Goal: Transaction & Acquisition: Purchase product/service

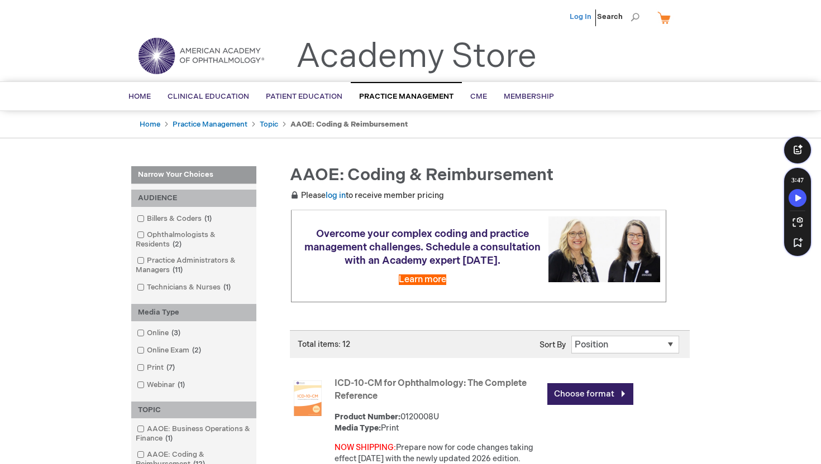
click at [580, 20] on link "Log In" at bounding box center [580, 16] width 22 height 9
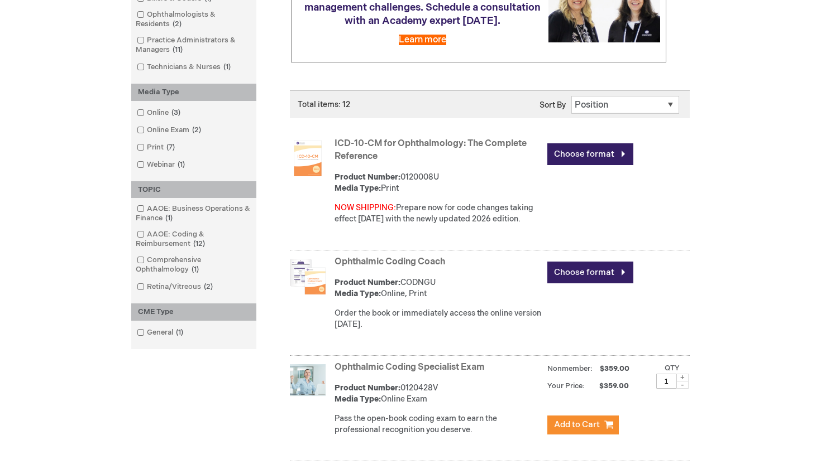
scroll to position [238, 0]
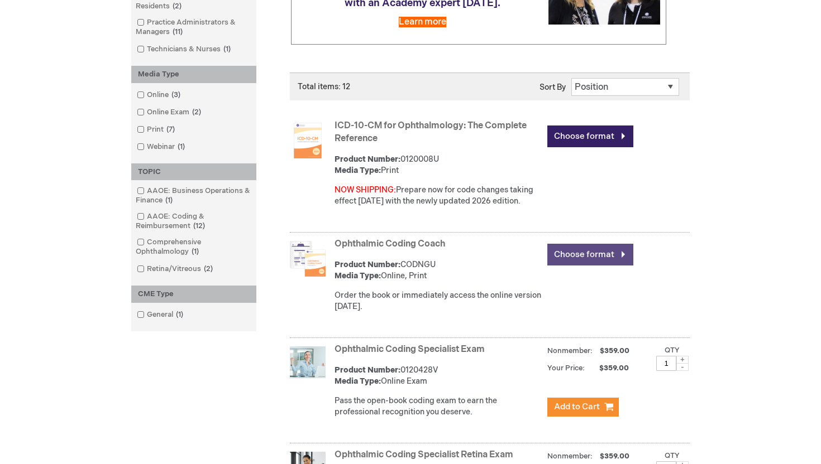
click at [579, 259] on link "Choose format" at bounding box center [590, 255] width 86 height 22
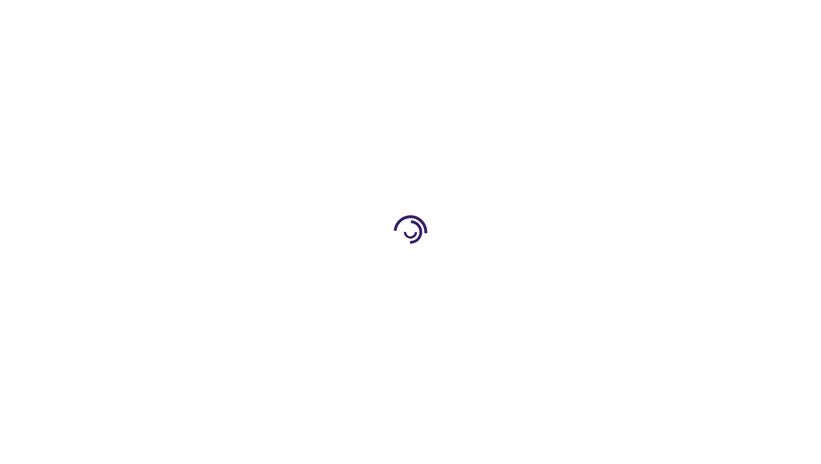
type input "0"
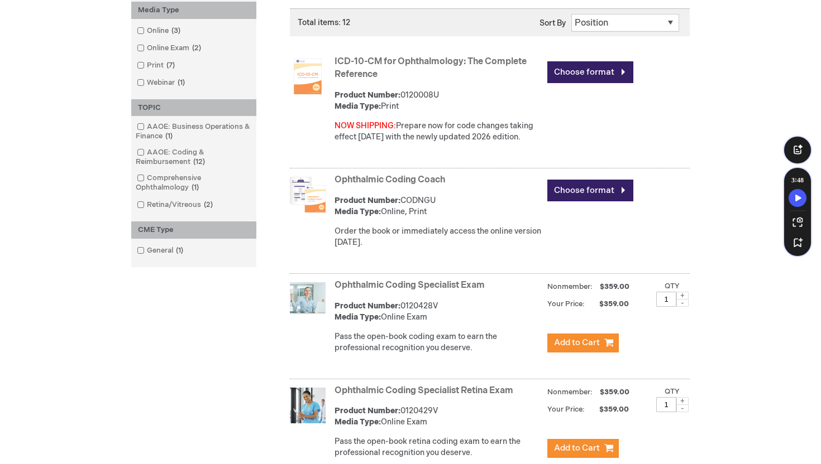
scroll to position [305, 0]
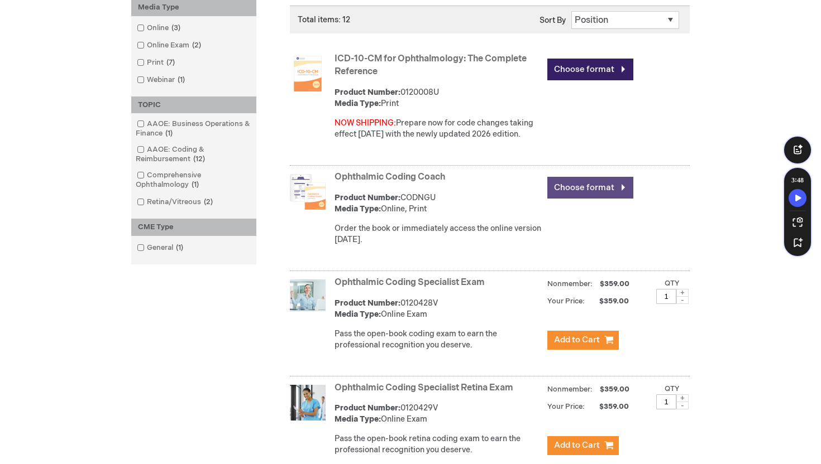
click at [597, 184] on link "Choose format" at bounding box center [590, 188] width 86 height 22
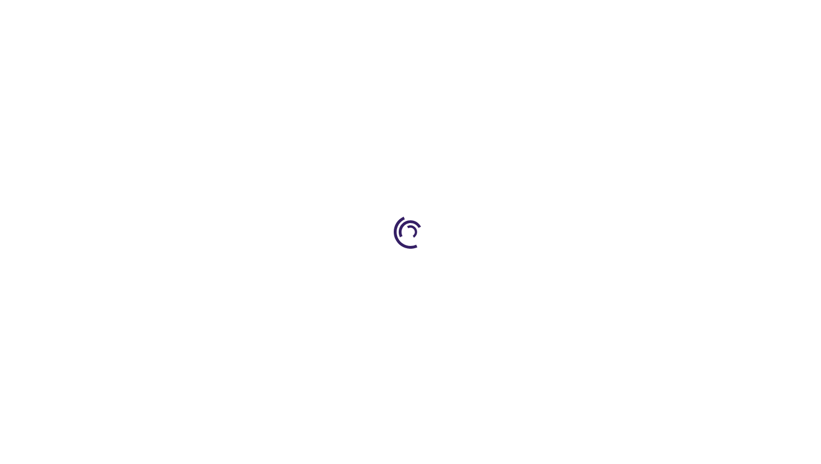
type input "0"
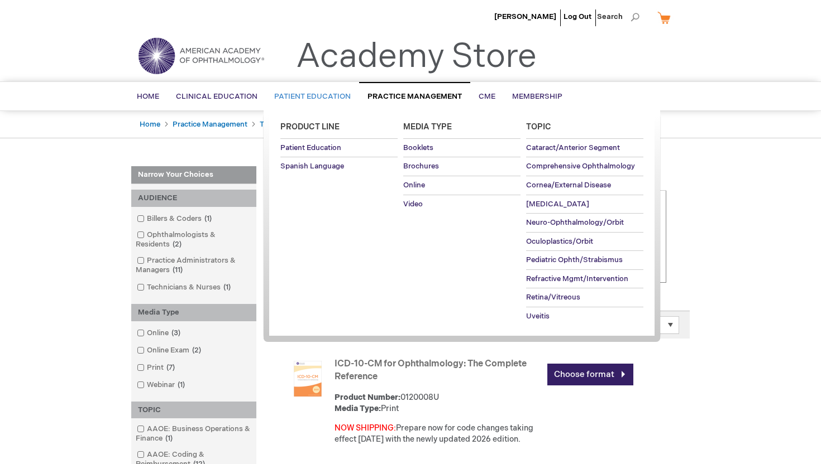
click at [325, 95] on span "Patient Education" at bounding box center [312, 96] width 76 height 9
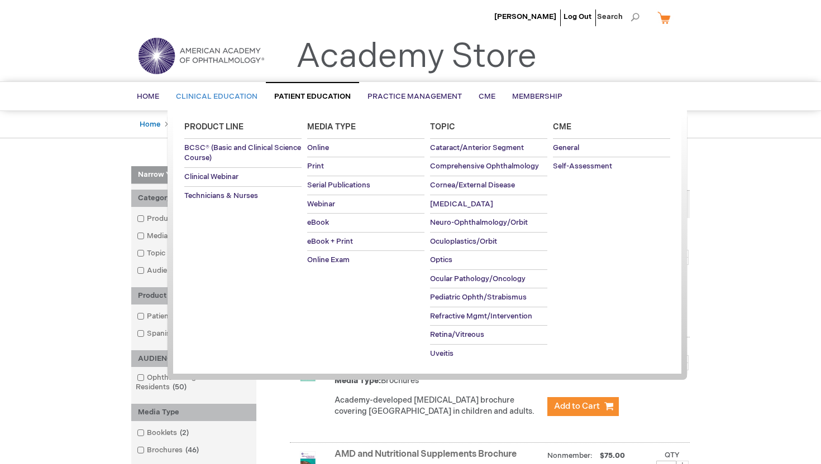
click at [215, 89] on link "Clinical Education" at bounding box center [216, 96] width 98 height 27
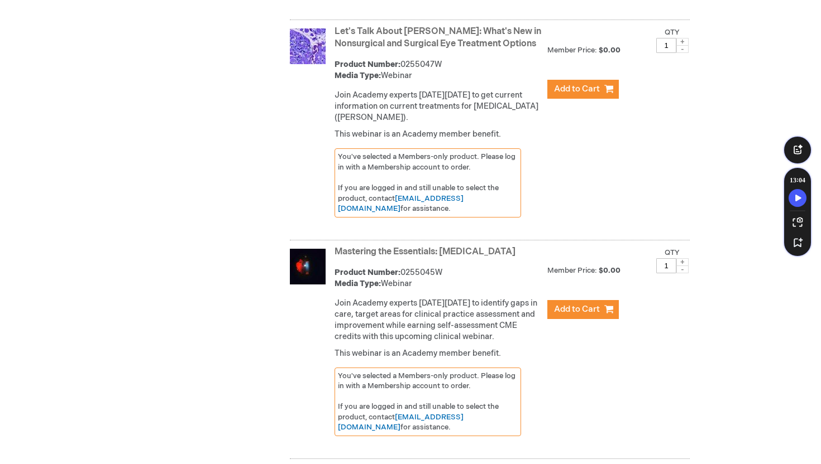
scroll to position [4140, 0]
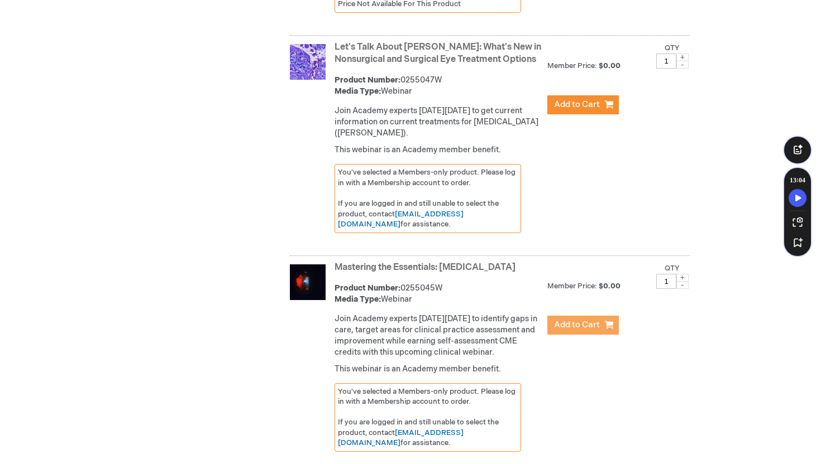
click at [567, 330] on span "Add to Cart" at bounding box center [577, 325] width 46 height 11
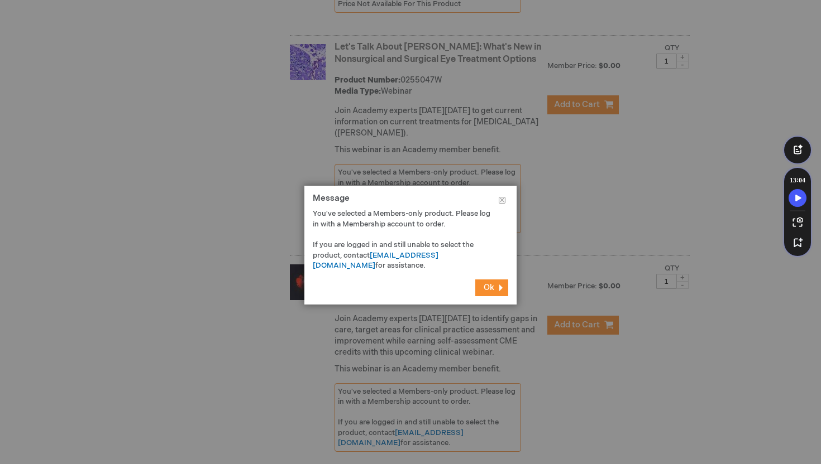
click at [485, 285] on span "Ok" at bounding box center [488, 287] width 11 height 9
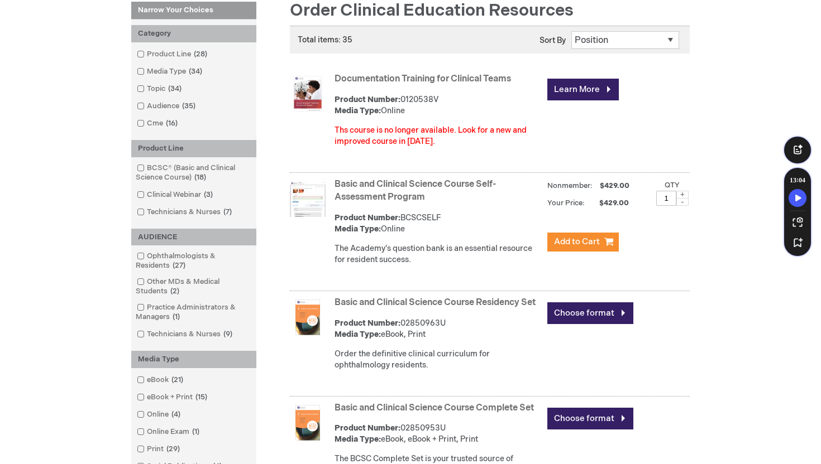
scroll to position [165, 0]
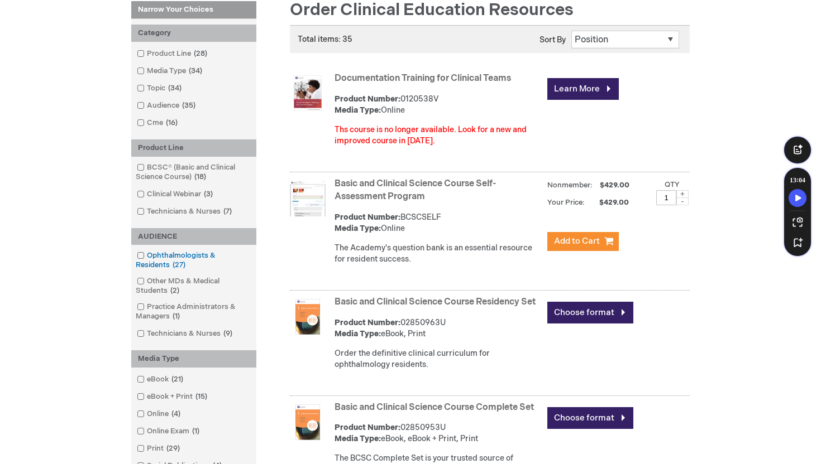
click at [217, 252] on link "Ophthalmologists & Residents 27 items" at bounding box center [193, 261] width 119 height 20
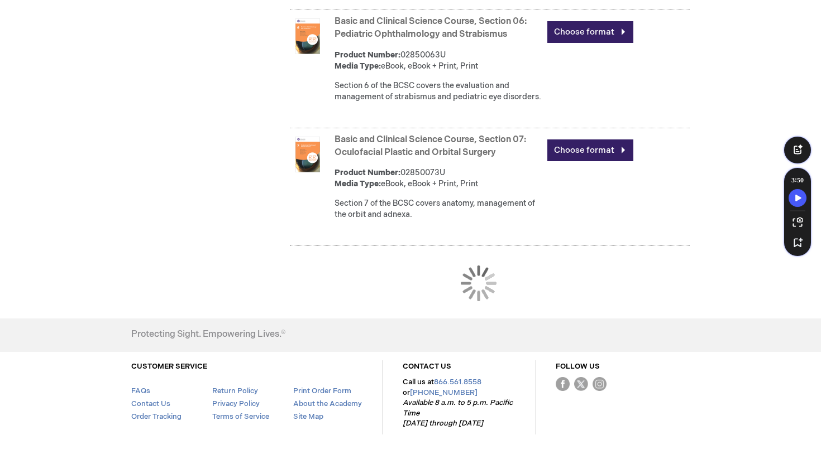
scroll to position [1209, 0]
